Goal: Transaction & Acquisition: Book appointment/travel/reservation

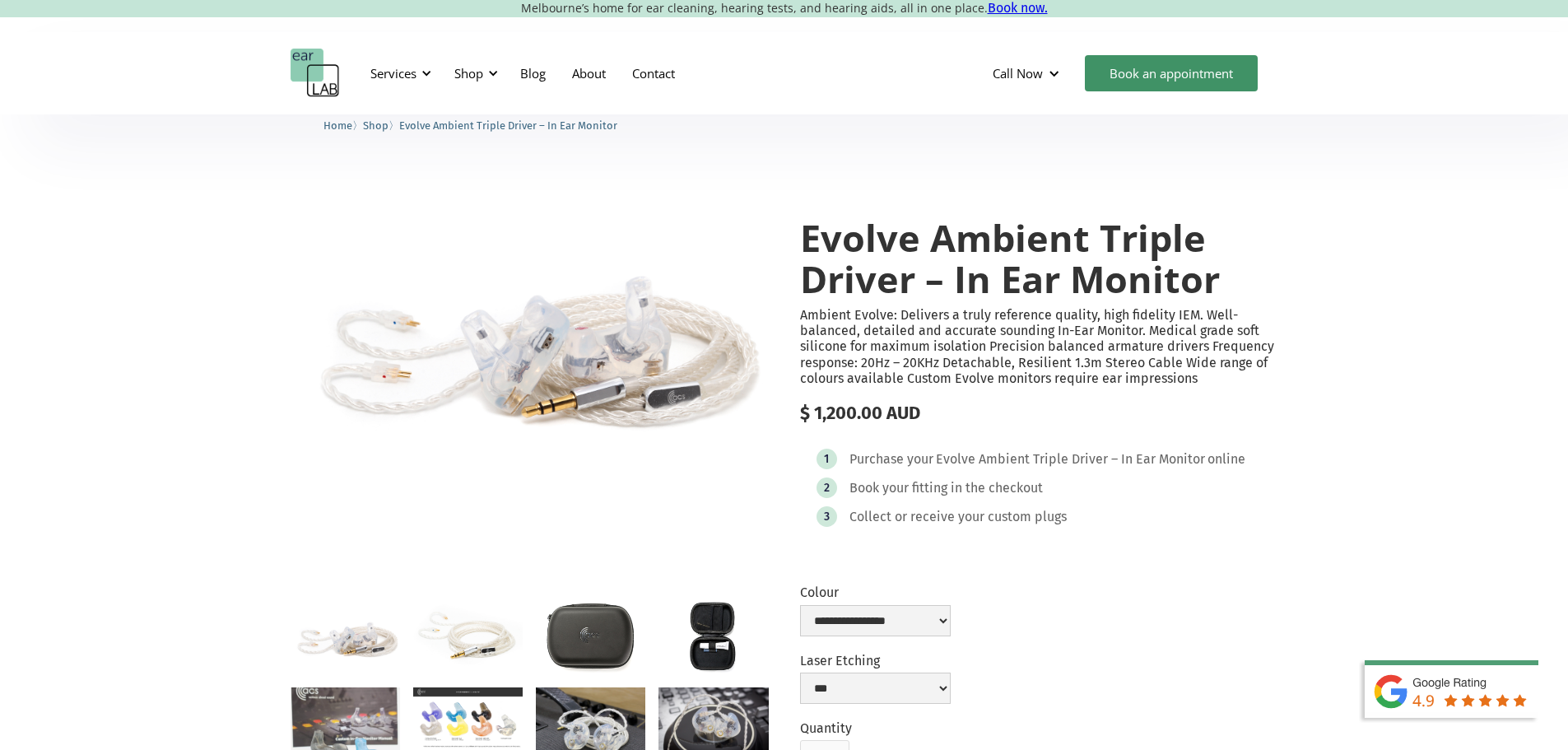
select select "**********"
click at [1058, 74] on div at bounding box center [1055, 74] width 13 height 12
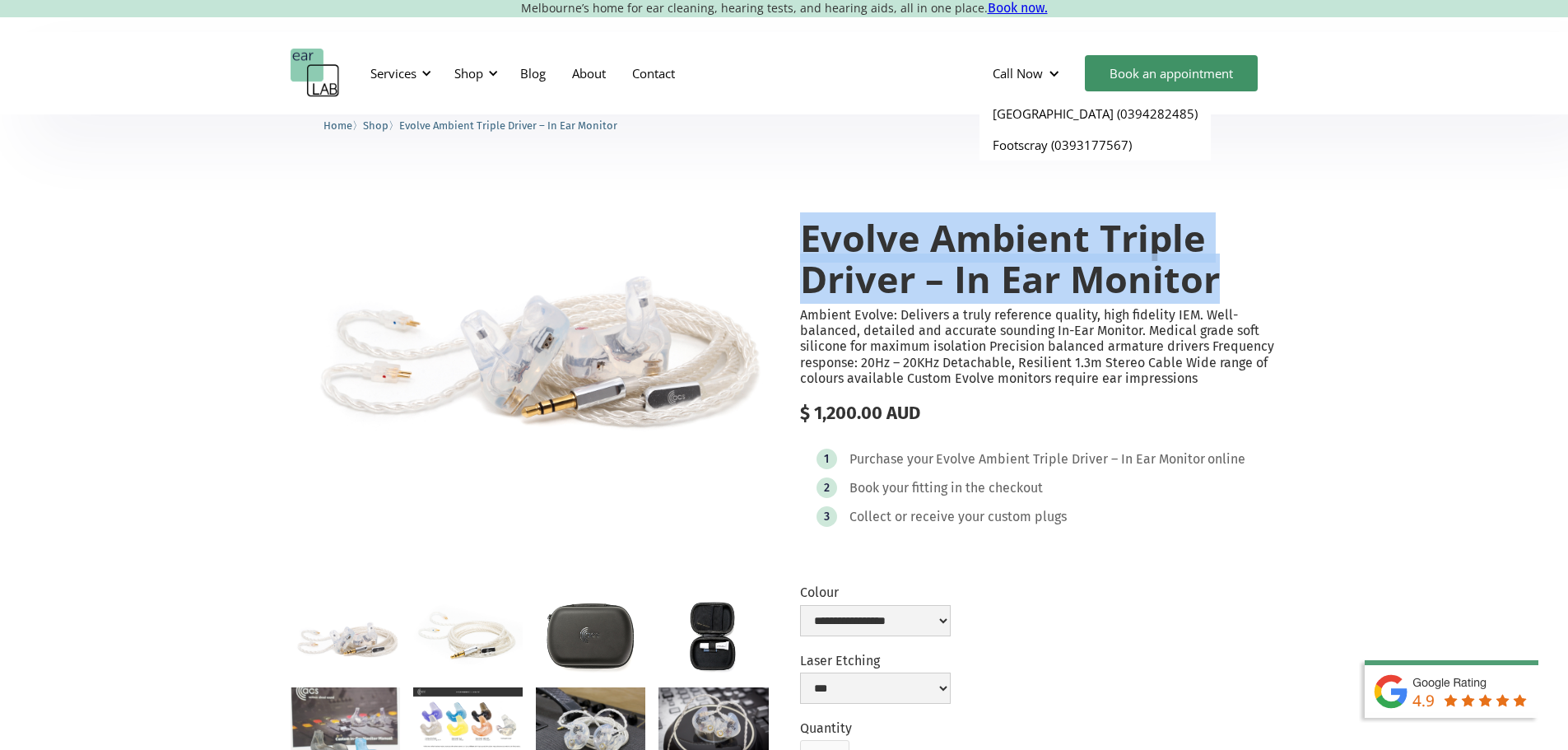
drag, startPoint x: 803, startPoint y: 240, endPoint x: 1225, endPoint y: 294, distance: 425.4
click at [1225, 294] on h1 "Evolve Ambient Triple Driver – In Ear Monitor" at bounding box center [1039, 257] width 479 height 81
copy h1 "Evolve Ambient Triple Driver – In Ear Monitor"
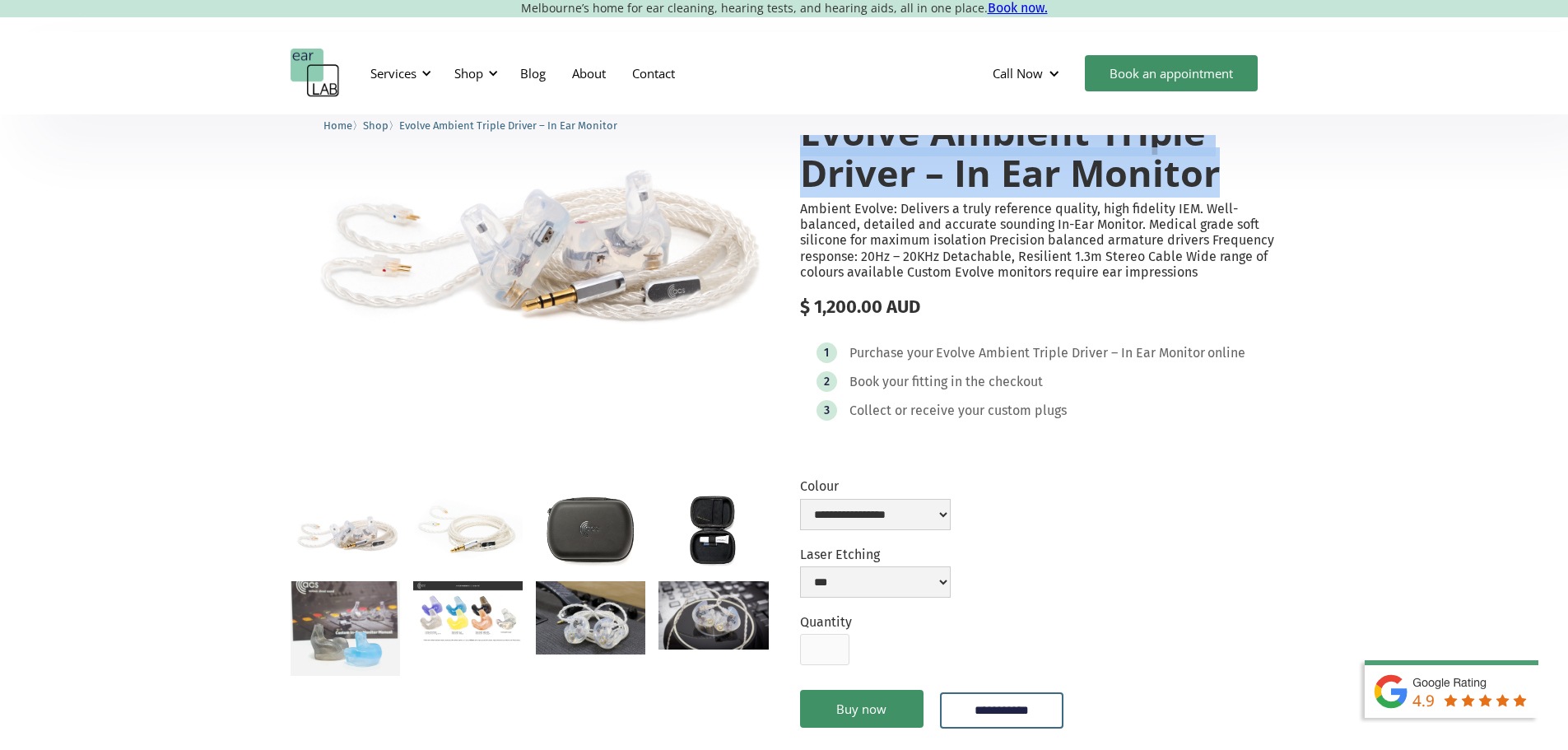
scroll to position [82, 0]
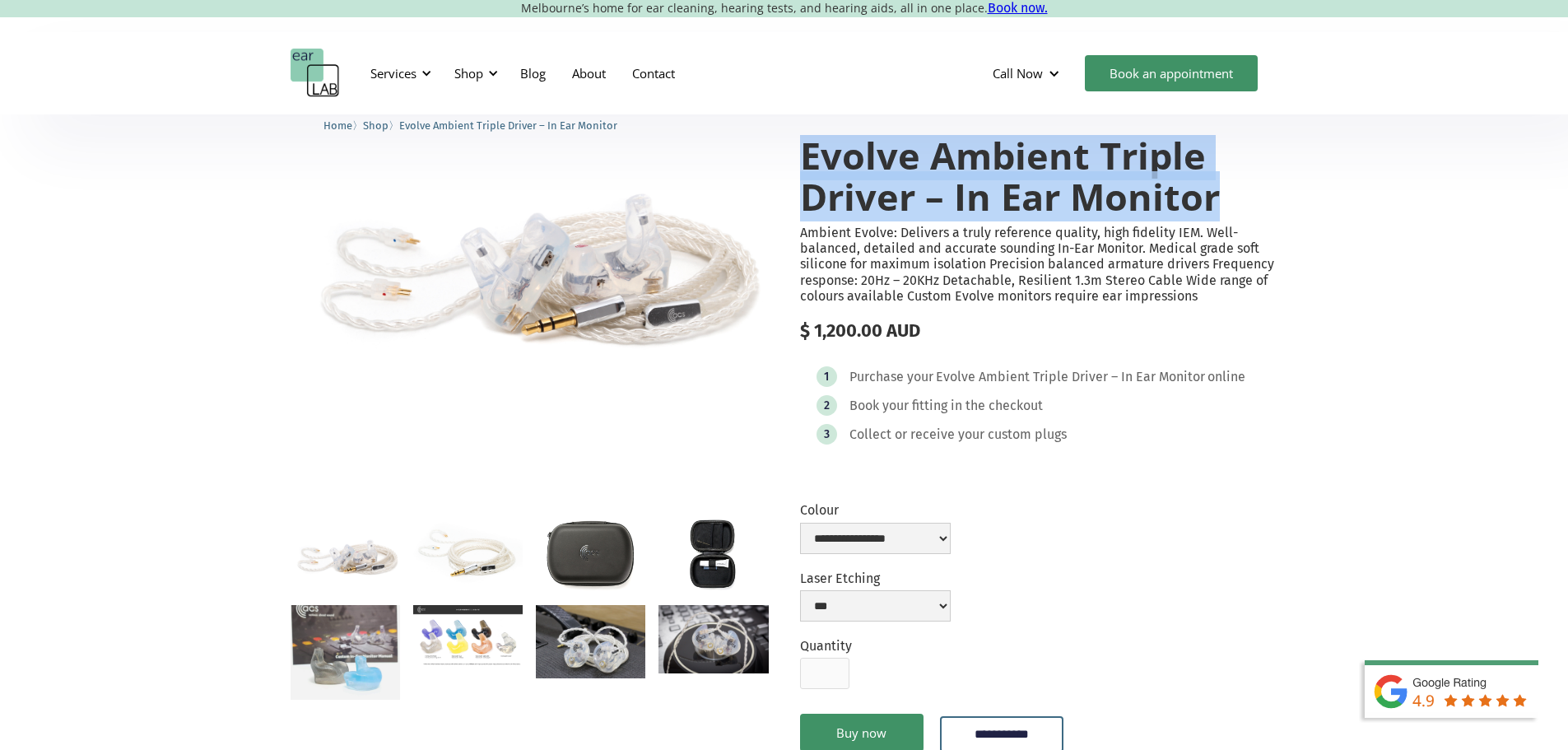
click at [555, 673] on img "open lightbox" at bounding box center [590, 642] width 110 height 73
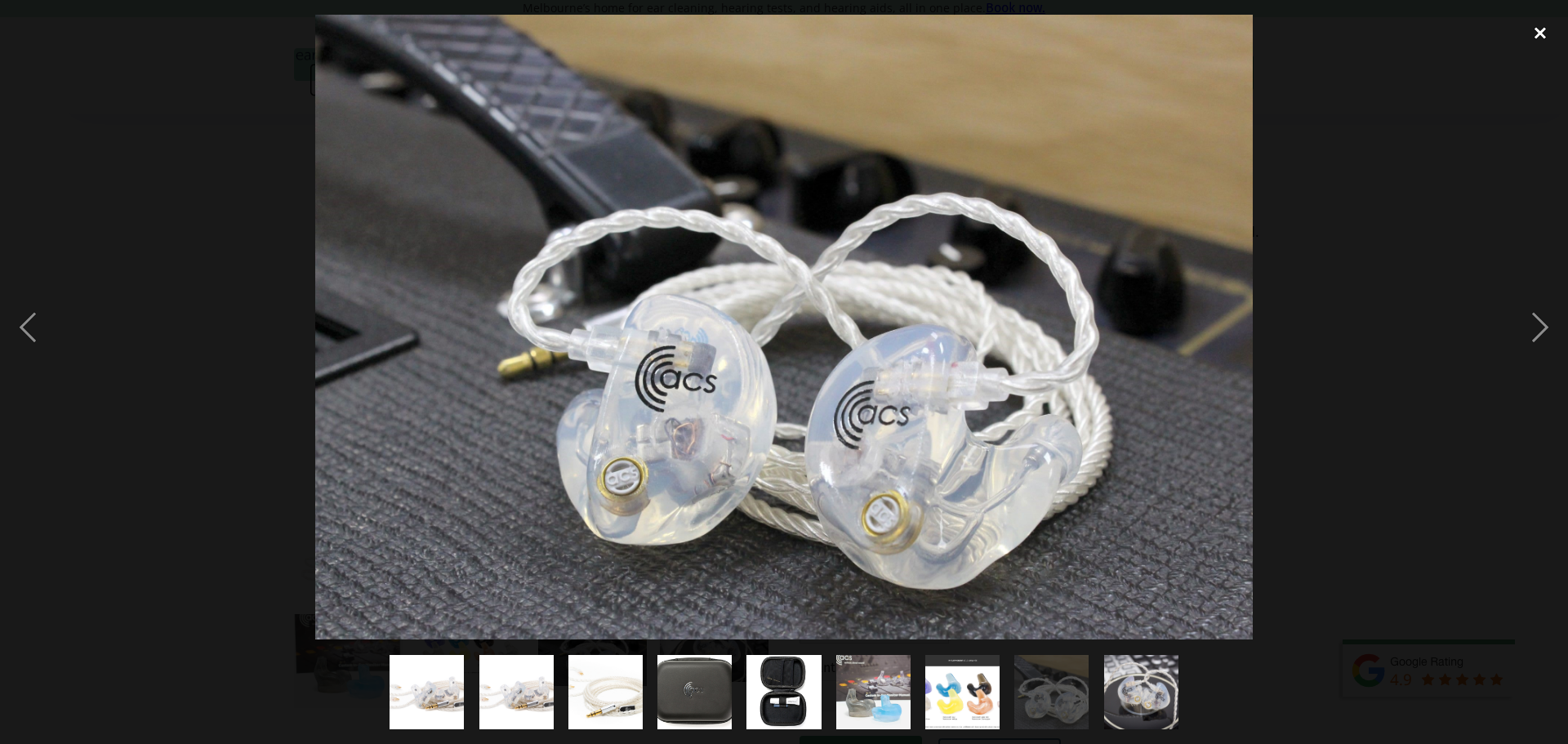
click at [1534, 33] on div "close lightbox" at bounding box center [1540, 33] width 56 height 36
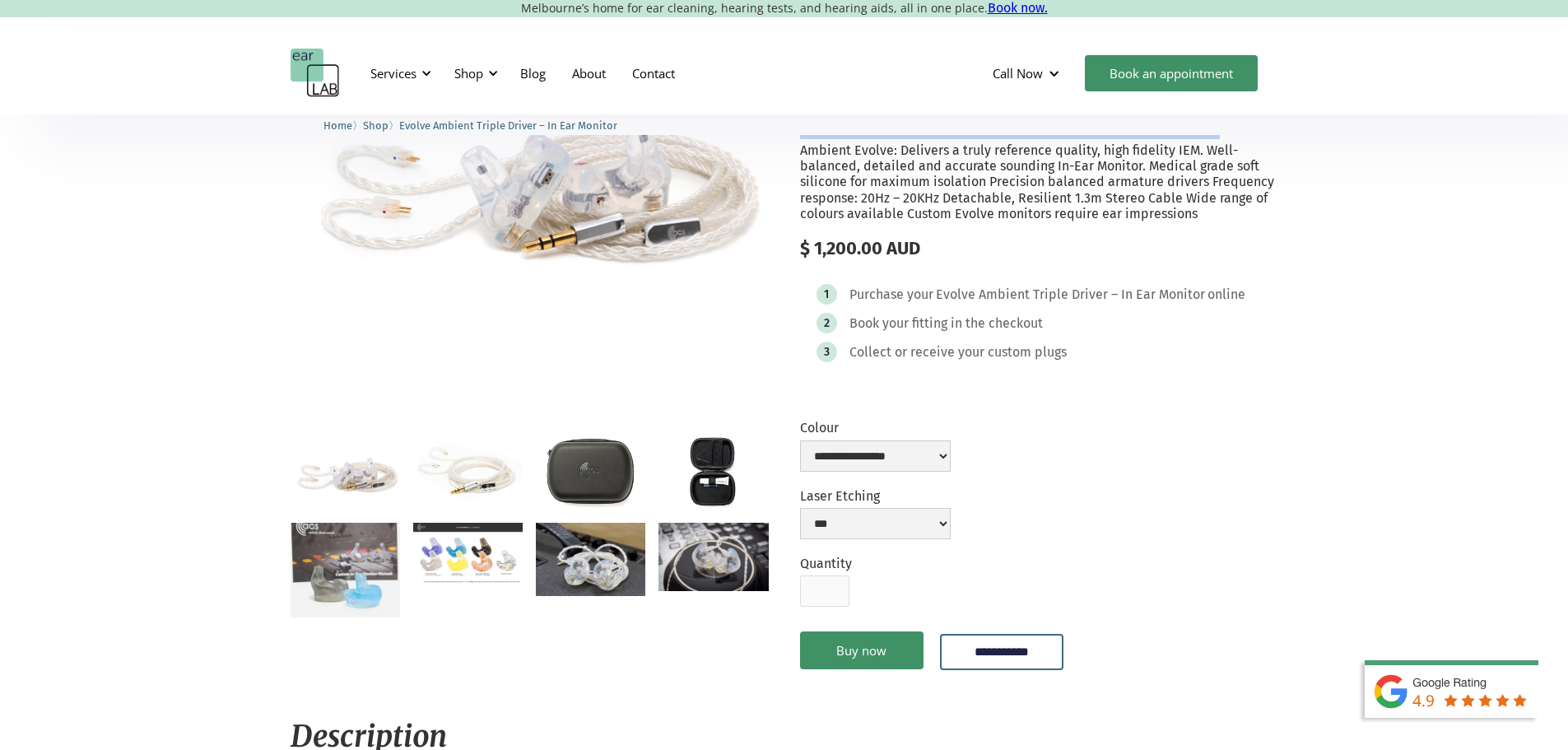
scroll to position [0, 0]
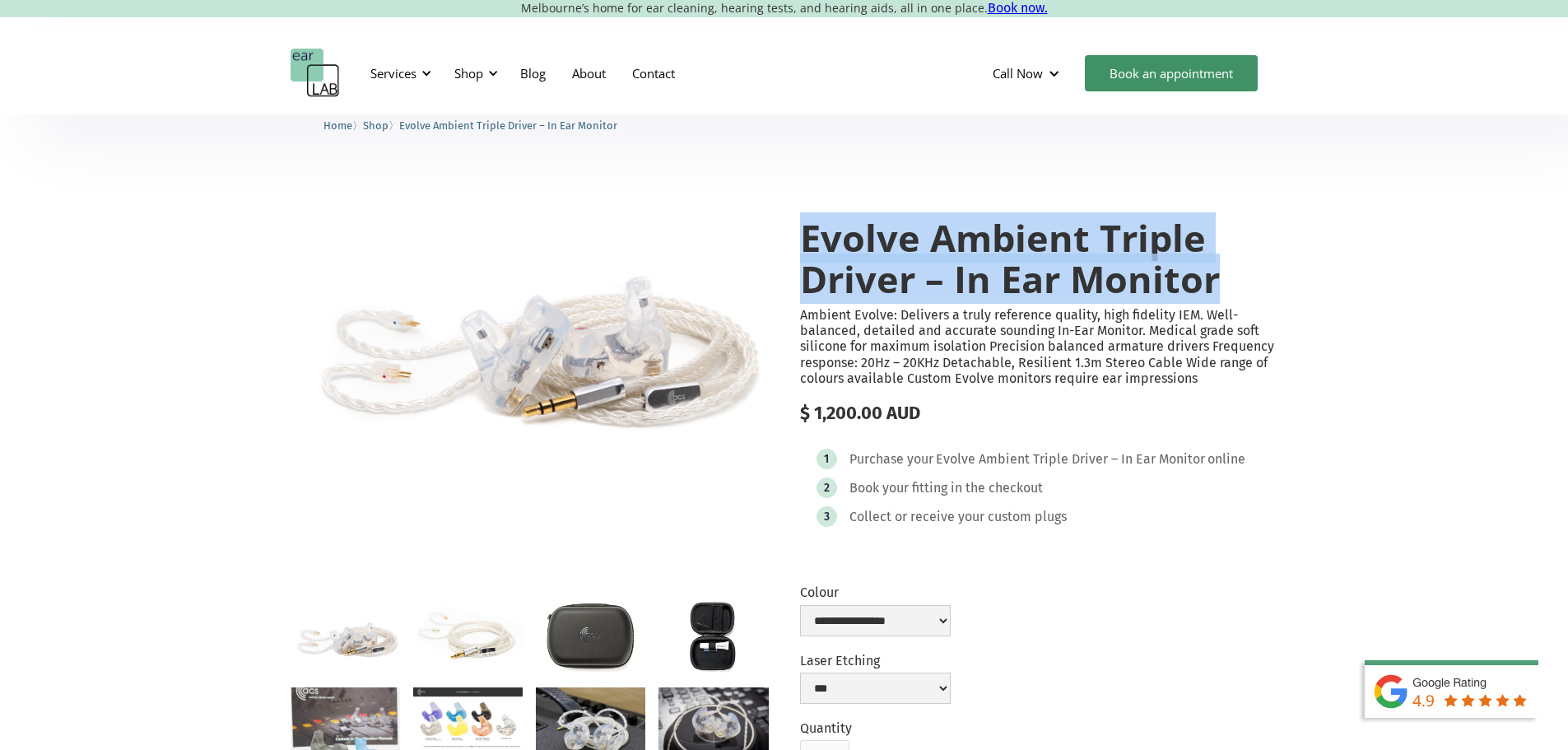
click at [368, 661] on img "open lightbox" at bounding box center [345, 638] width 110 height 73
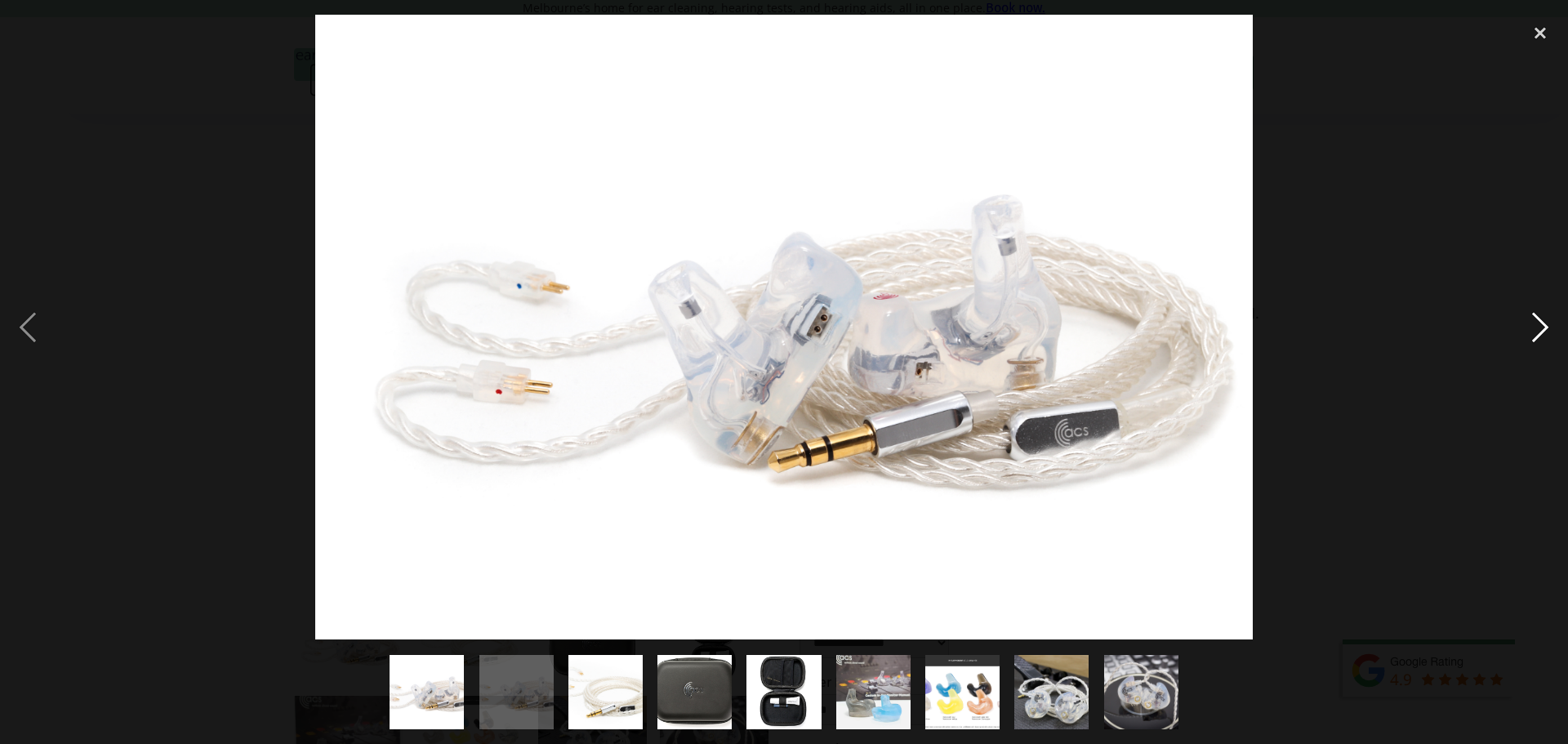
click at [1549, 322] on div "next image" at bounding box center [1540, 327] width 56 height 624
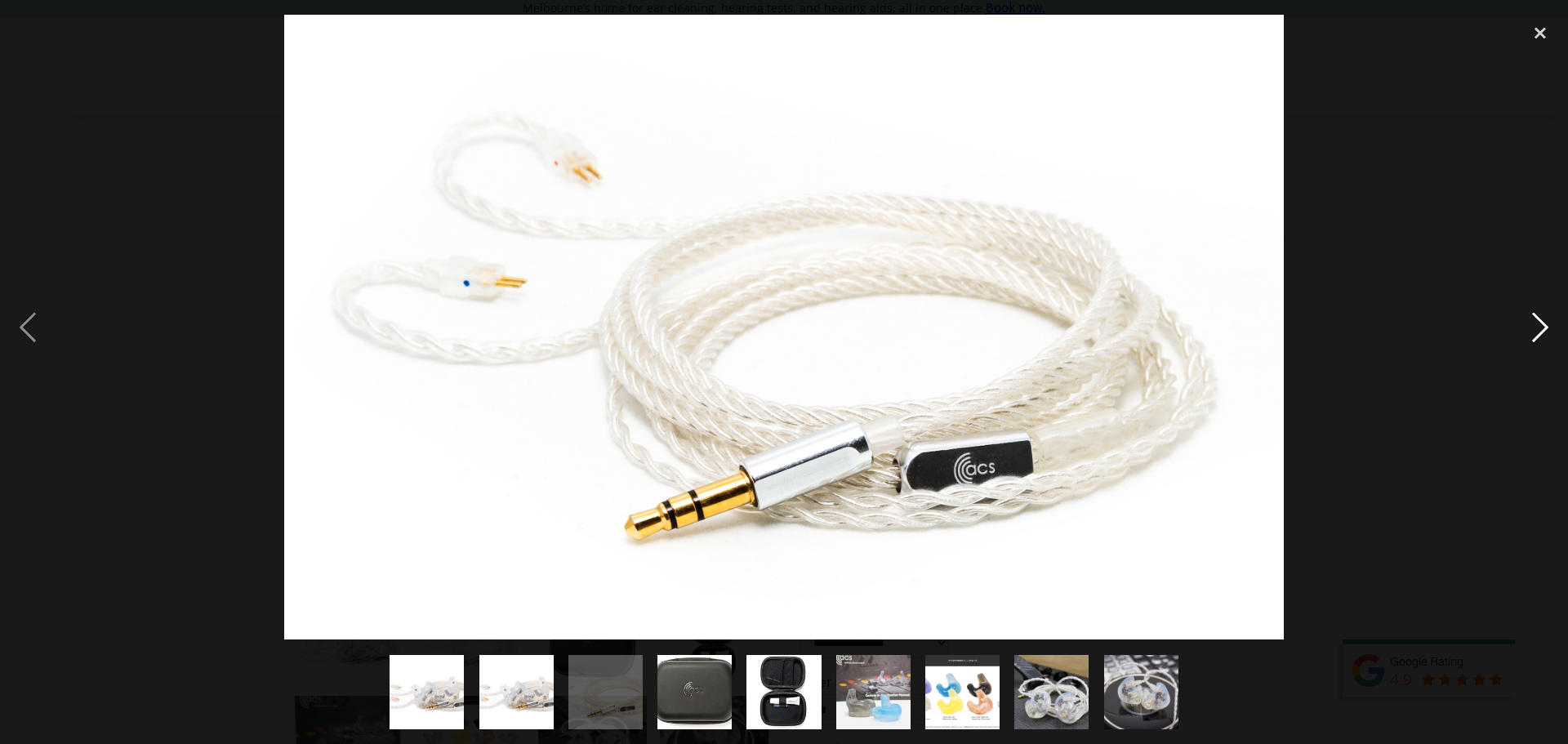
click at [1549, 322] on div "next image" at bounding box center [1540, 327] width 56 height 624
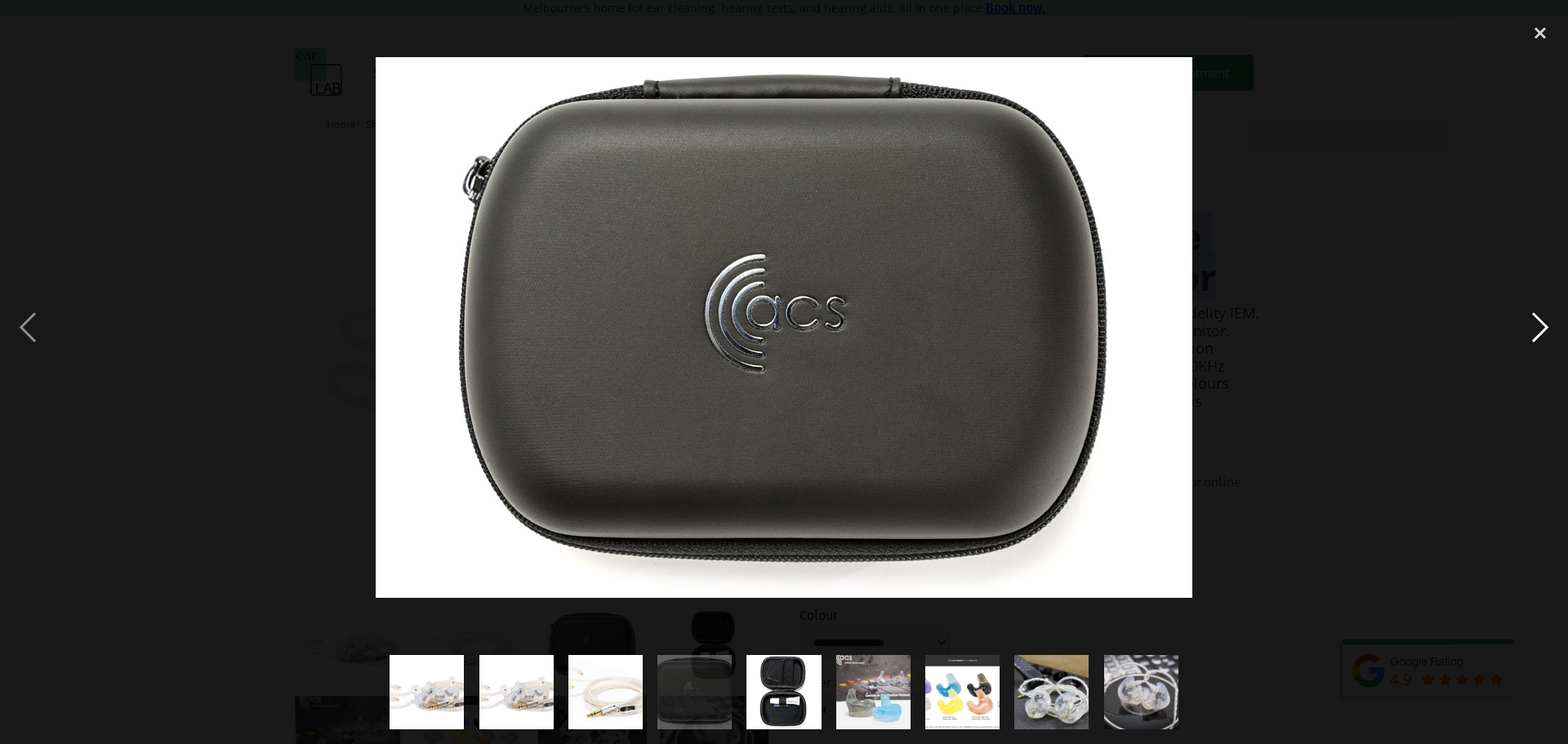
click at [1547, 322] on div "next image" at bounding box center [1540, 327] width 56 height 624
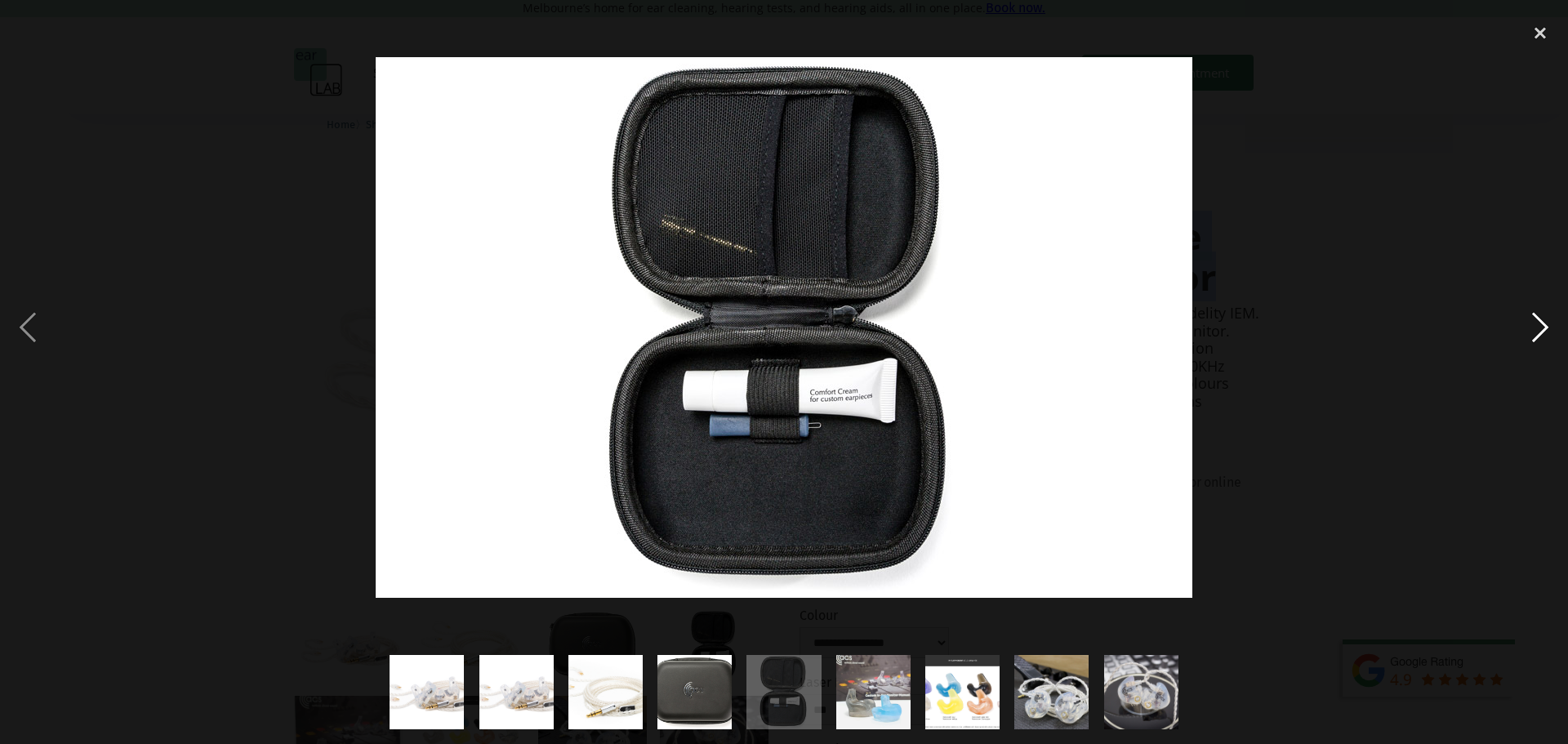
click at [1547, 322] on div "next image" at bounding box center [1540, 327] width 56 height 624
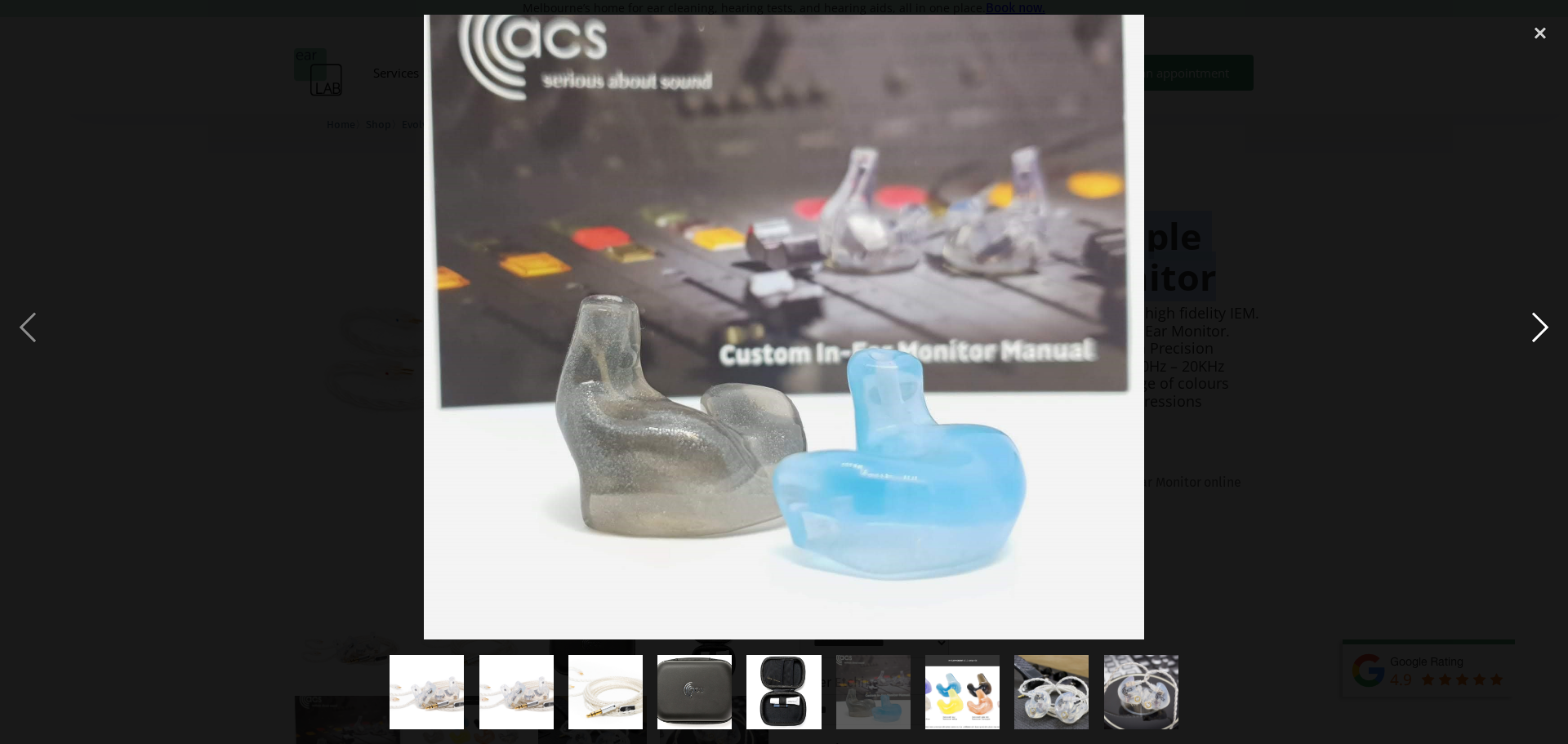
click at [1547, 322] on div "next image" at bounding box center [1540, 327] width 56 height 624
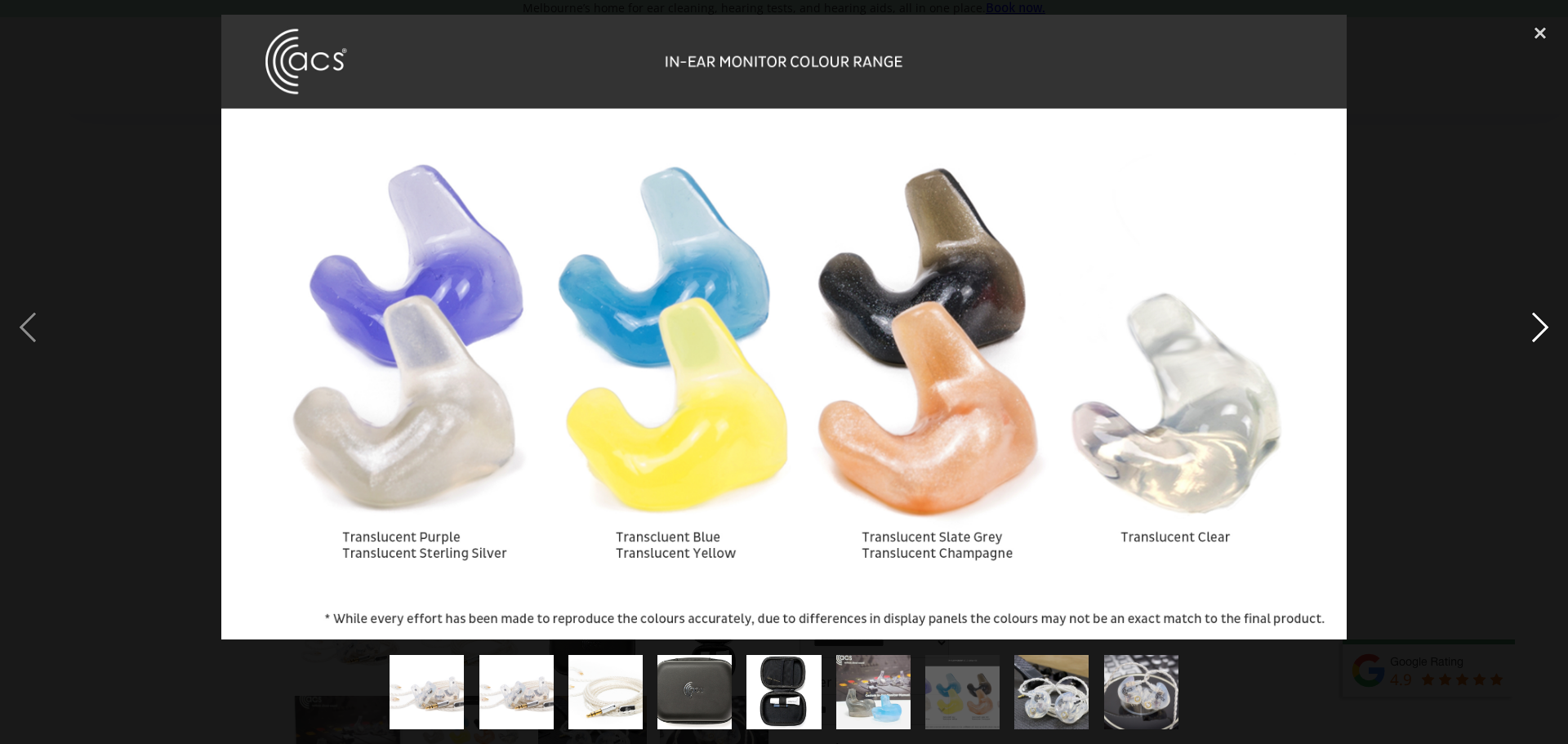
click at [1546, 322] on div "next image" at bounding box center [1540, 327] width 56 height 624
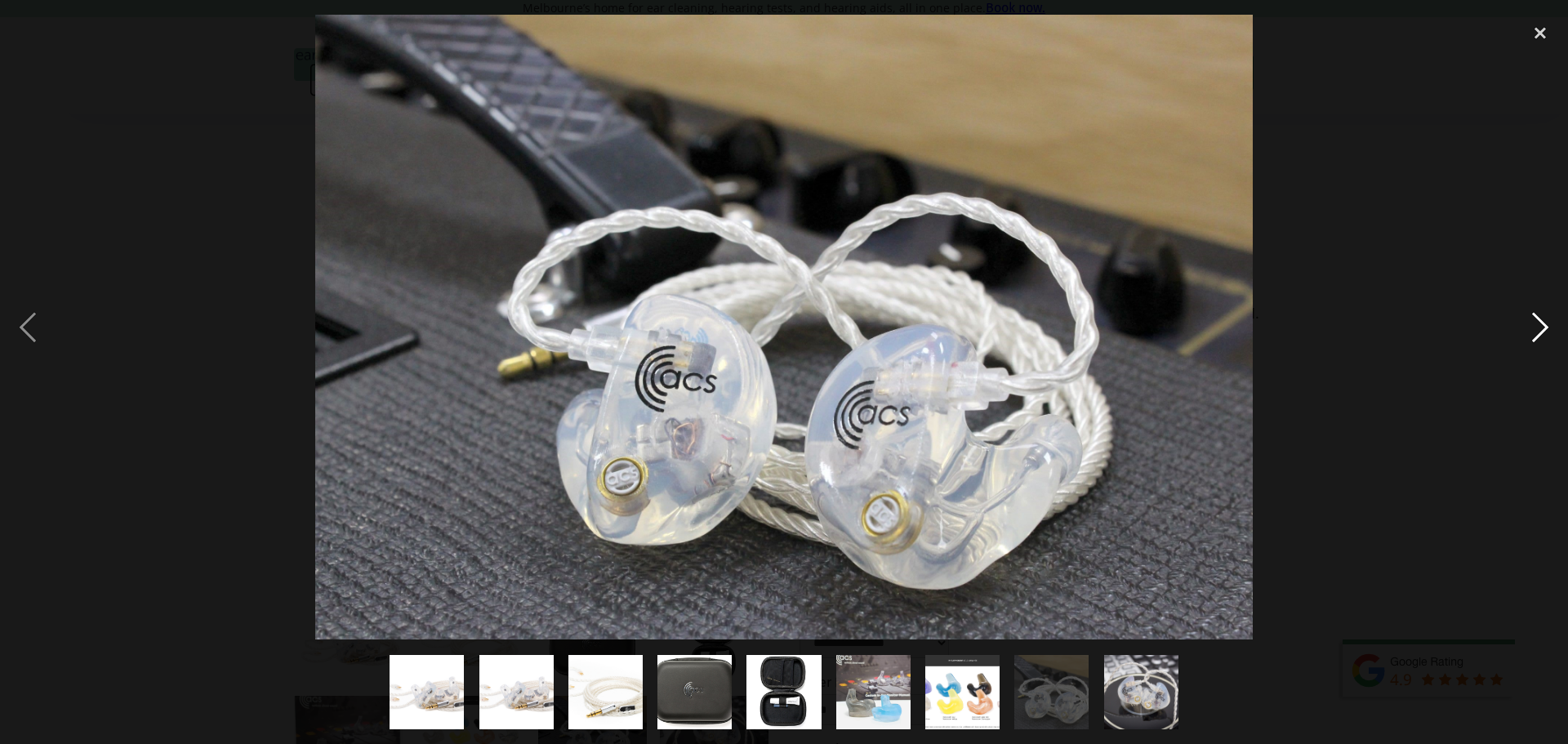
click at [1537, 326] on div "next image" at bounding box center [1540, 327] width 56 height 624
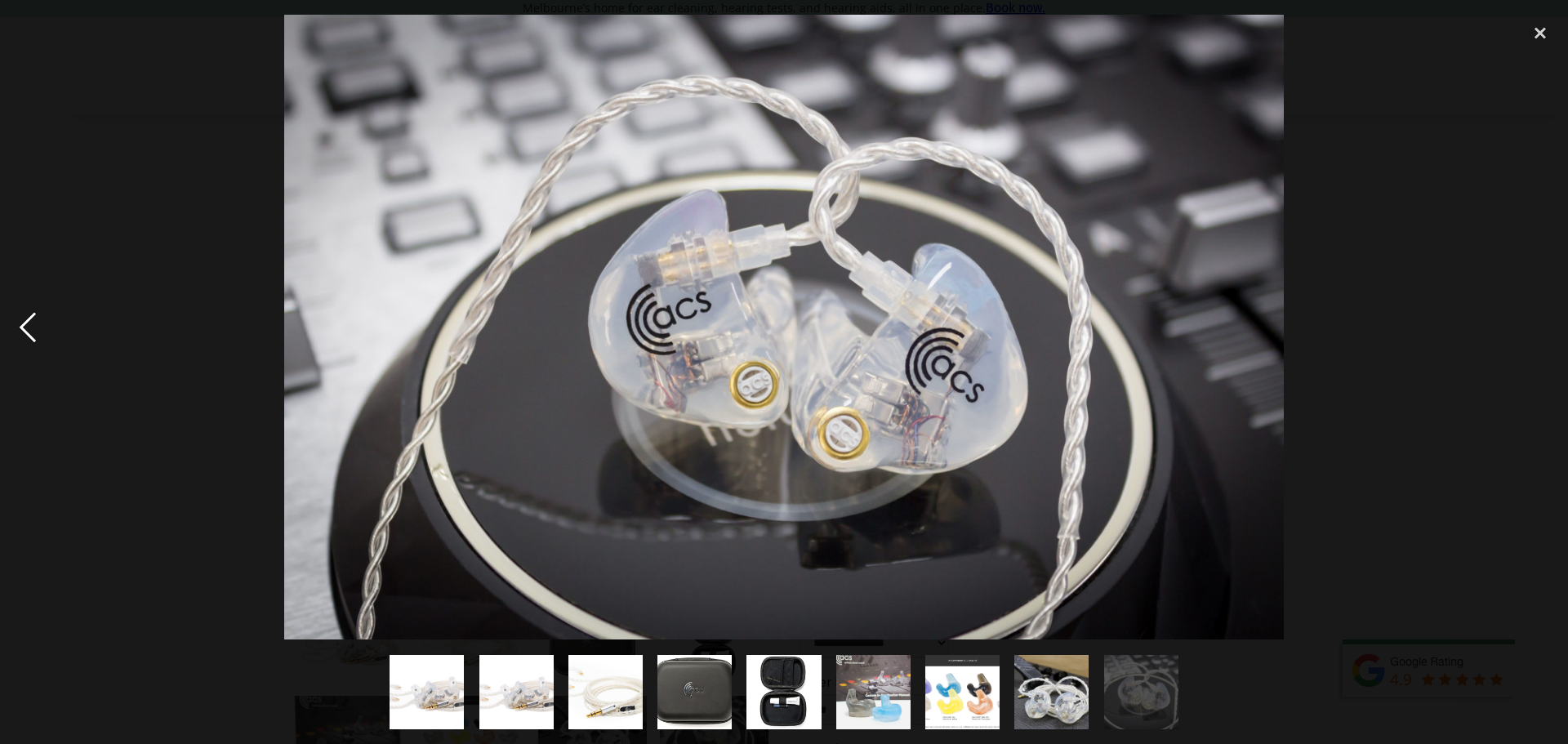
click at [43, 319] on div "previous image" at bounding box center [27, 327] width 56 height 624
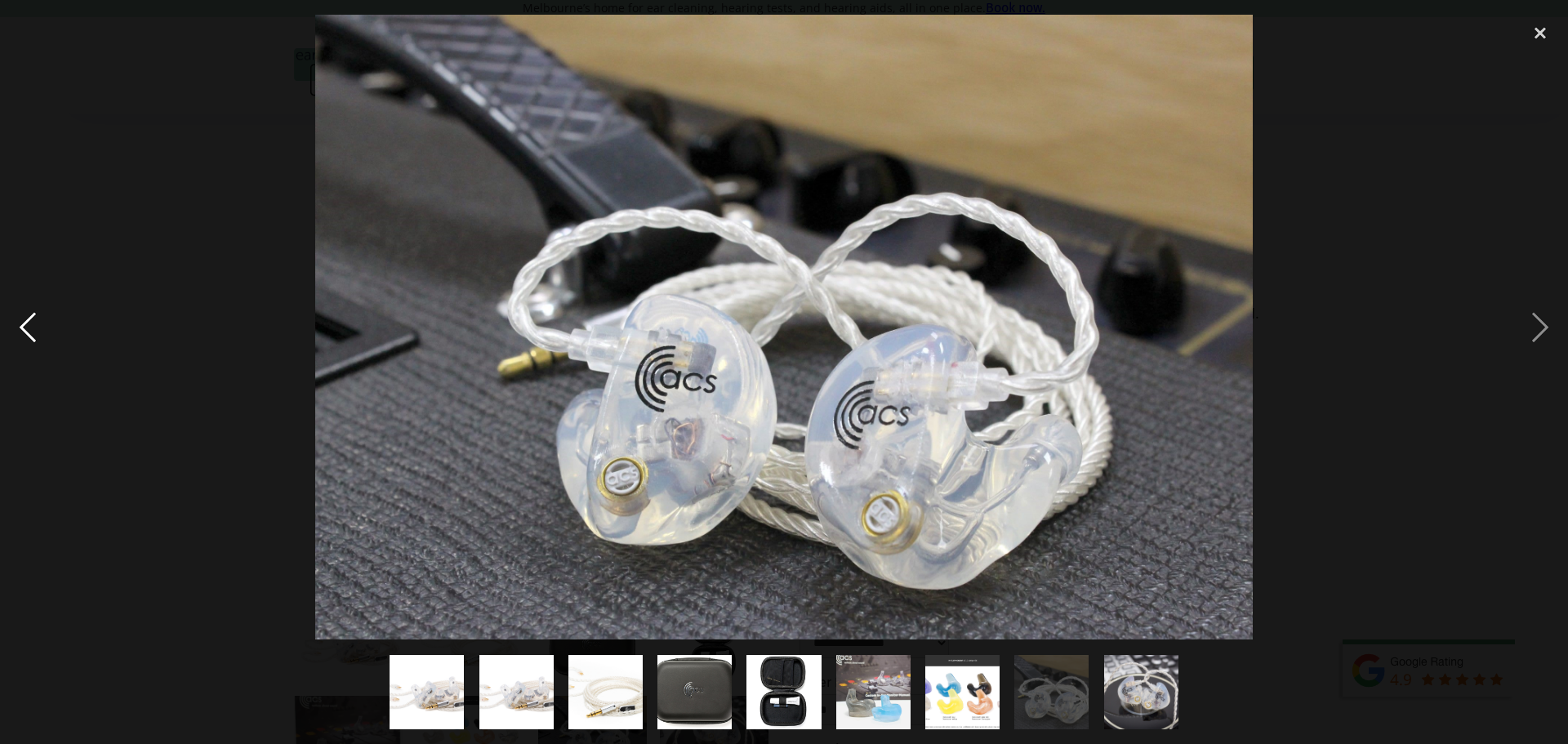
click at [43, 319] on div "previous image" at bounding box center [27, 327] width 56 height 624
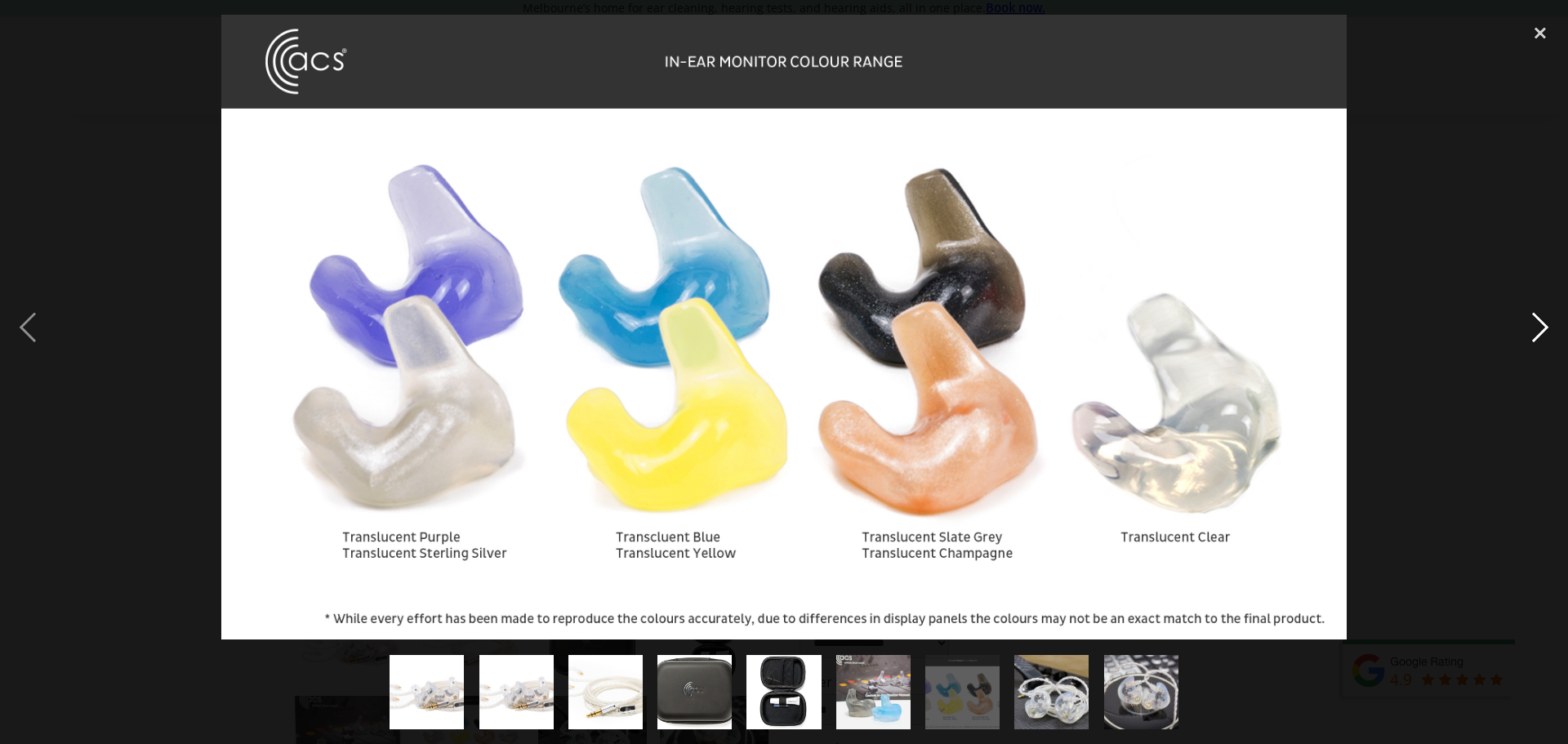
click at [1532, 330] on div "next image" at bounding box center [1540, 327] width 56 height 624
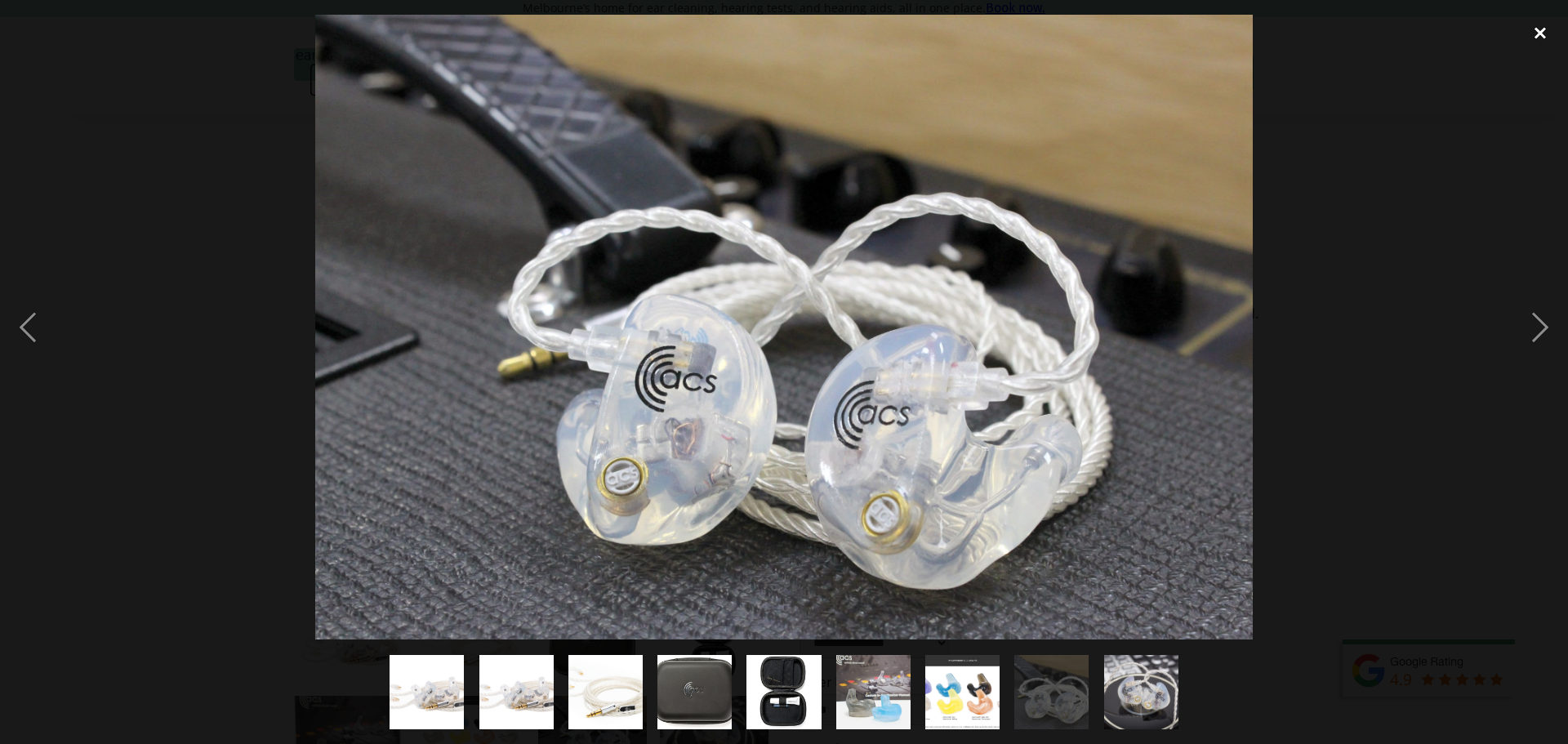
click at [1542, 21] on div "close lightbox" at bounding box center [1540, 33] width 56 height 36
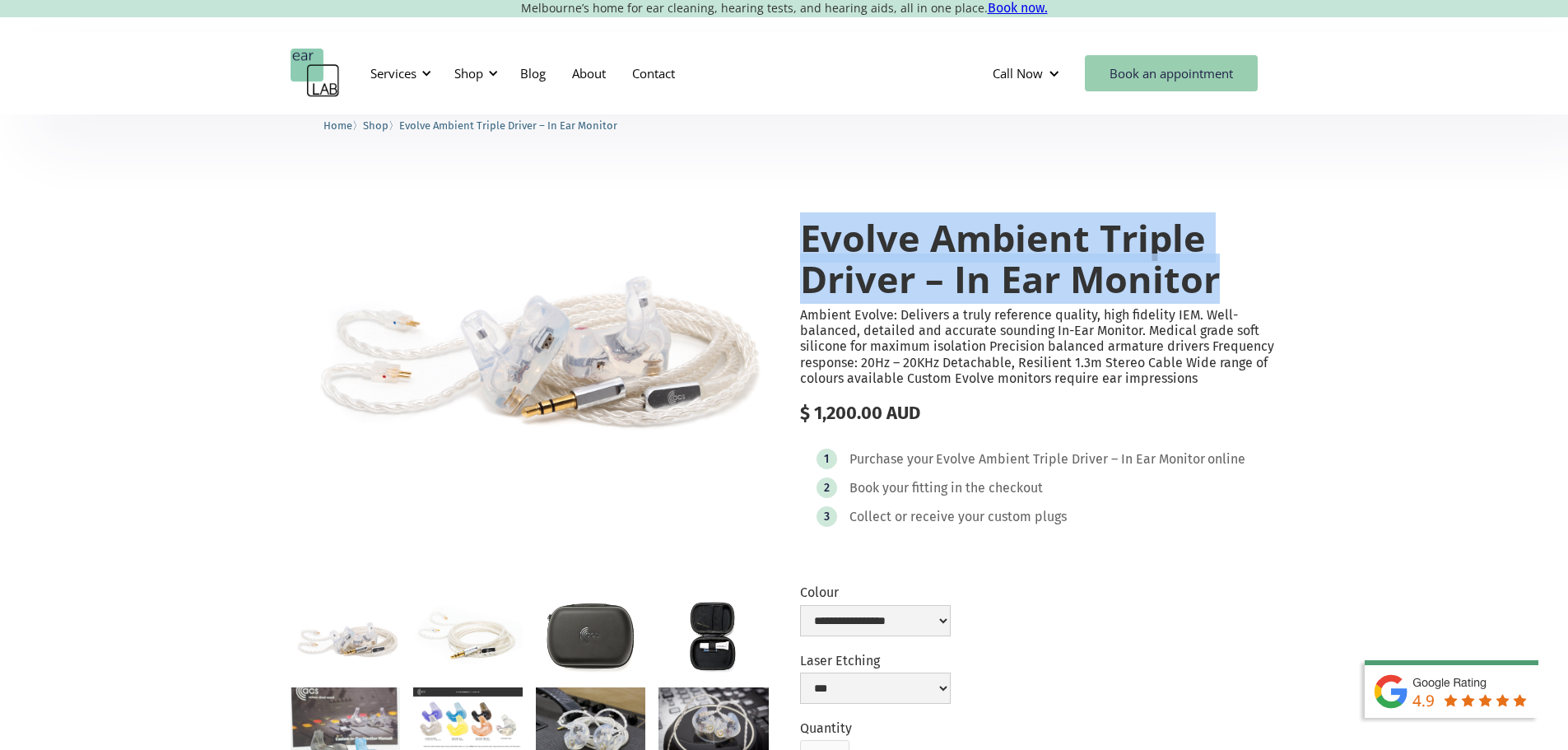
click at [1138, 75] on link "Book an appointment" at bounding box center [1172, 73] width 173 height 37
